Goal: Use online tool/utility: Utilize a website feature to perform a specific function

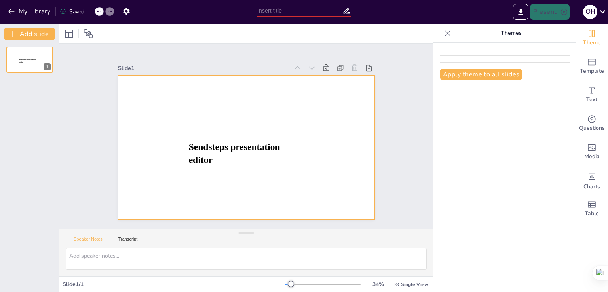
click at [288, 209] on div at bounding box center [246, 147] width 256 height 144
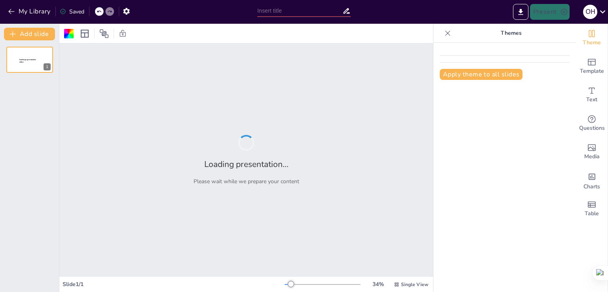
type input "Eco Pyro Reactor: A Smart, Self-Sustaining Pyrolysis System"
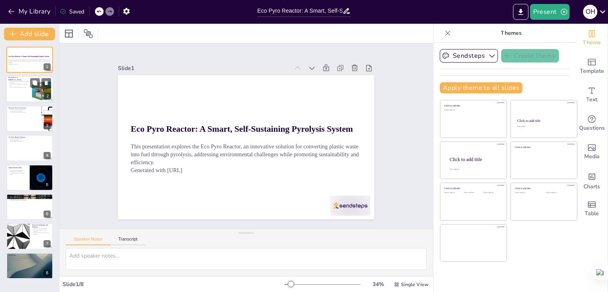
click at [36, 88] on div at bounding box center [41, 89] width 39 height 24
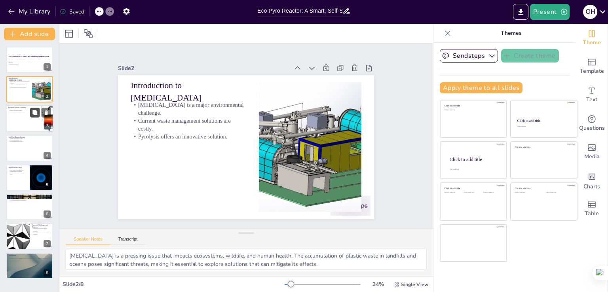
click at [32, 116] on button at bounding box center [34, 112] width 9 height 9
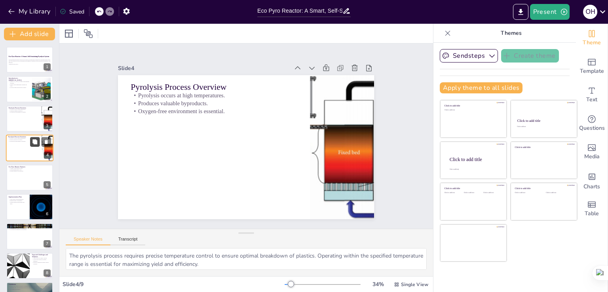
click at [36, 144] on button at bounding box center [34, 141] width 9 height 9
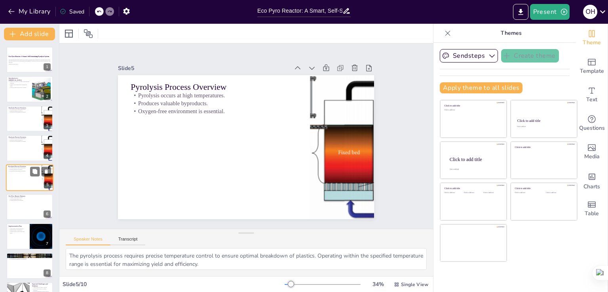
scroll to position [11, 0]
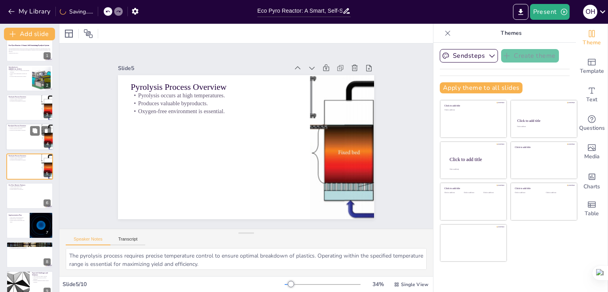
click at [21, 137] on div at bounding box center [29, 136] width 47 height 27
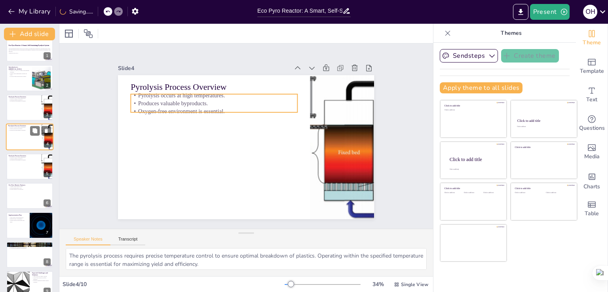
scroll to position [0, 0]
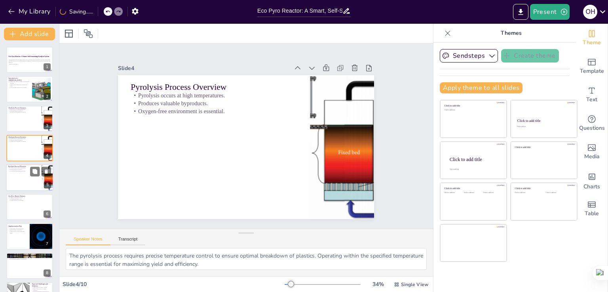
click at [28, 175] on div at bounding box center [29, 177] width 47 height 27
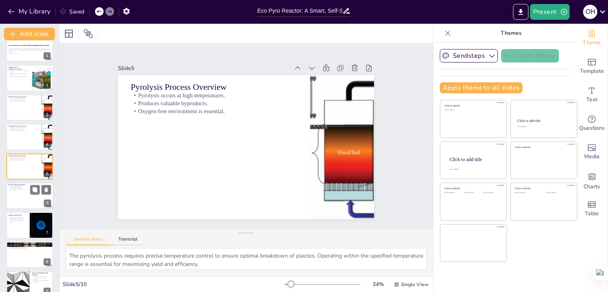
click at [18, 197] on div at bounding box center [29, 195] width 47 height 27
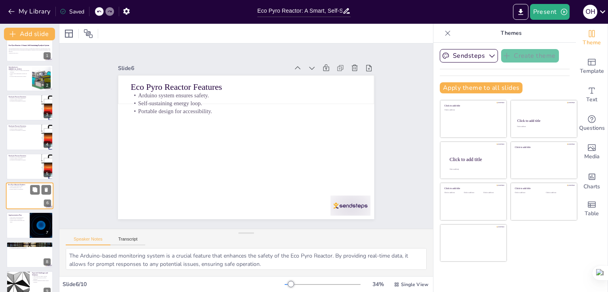
scroll to position [41, 0]
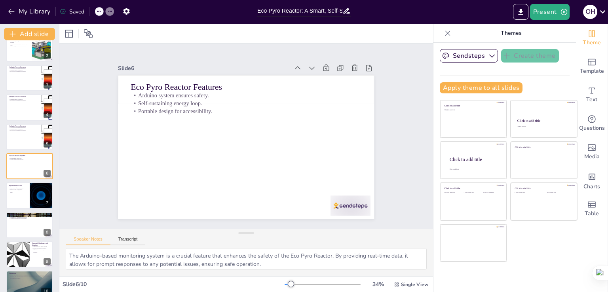
click at [24, 211] on div "Eco Pyro Reactor: A Smart, Self-Sustaining Pyrolysis System This presentation e…" at bounding box center [29, 151] width 59 height 291
click at [21, 209] on div "Eco Pyro Reactor: A Smart, Self-Sustaining Pyrolysis System This presentation e…" at bounding box center [29, 151] width 59 height 291
click at [15, 195] on div at bounding box center [29, 195] width 47 height 27
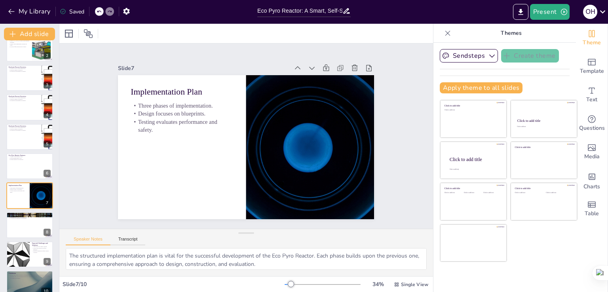
scroll to position [52, 0]
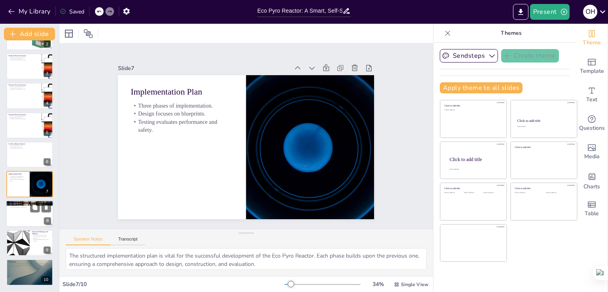
click at [26, 222] on div at bounding box center [29, 213] width 47 height 27
type textarea "Identifying the target audience is fundamental for the success of the outreach …"
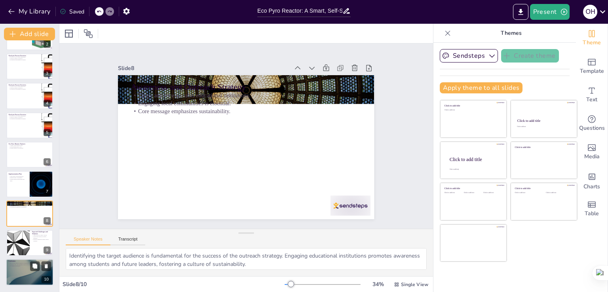
click at [29, 259] on div "Conclusion The Eco Pyro Reactor presents a promising solution to plastic waste …" at bounding box center [29, 259] width 47 height 0
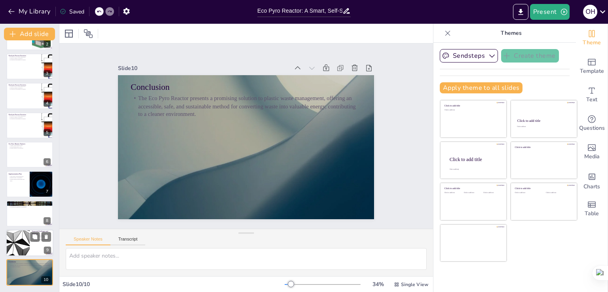
click at [25, 244] on div at bounding box center [17, 242] width 47 height 27
type textarea "Safety risks, including potential explosions and gas leaks, are critical challe…"
